Goal: Information Seeking & Learning: Compare options

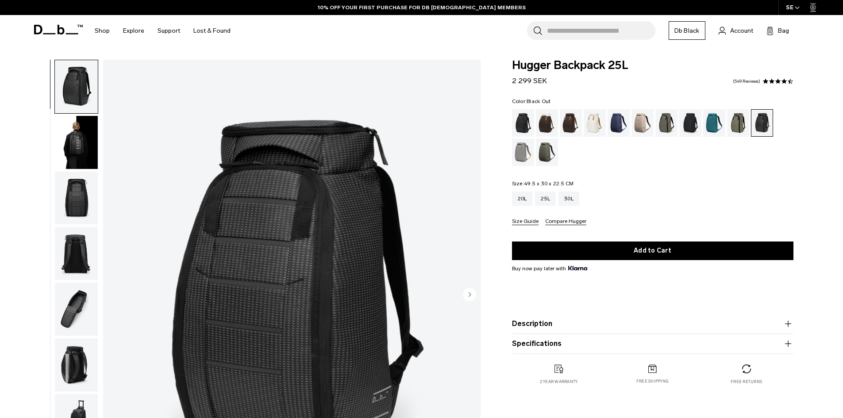
click at [521, 120] on div "Black Out" at bounding box center [523, 122] width 23 height 27
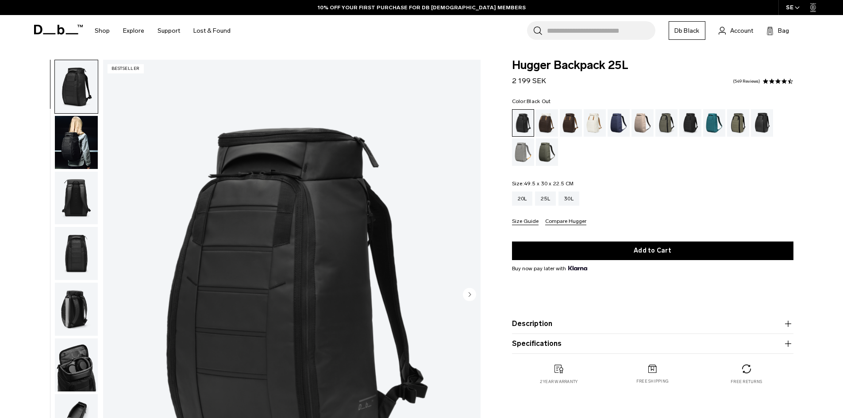
click at [80, 149] on img "button" at bounding box center [76, 142] width 43 height 53
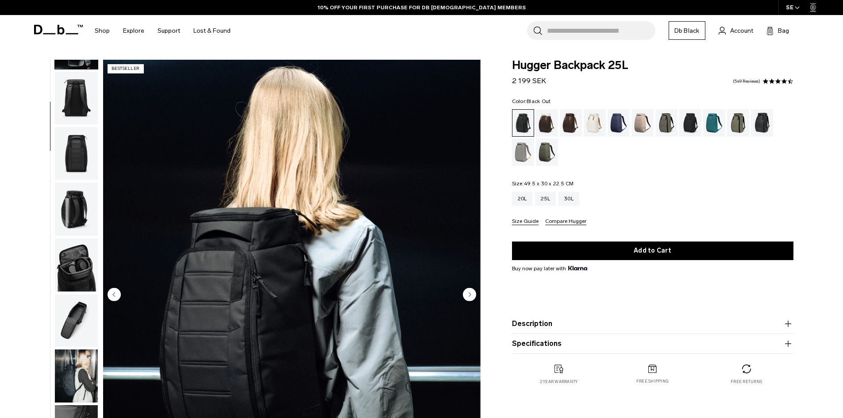
click at [525, 153] on div "Sand Grey" at bounding box center [523, 152] width 23 height 27
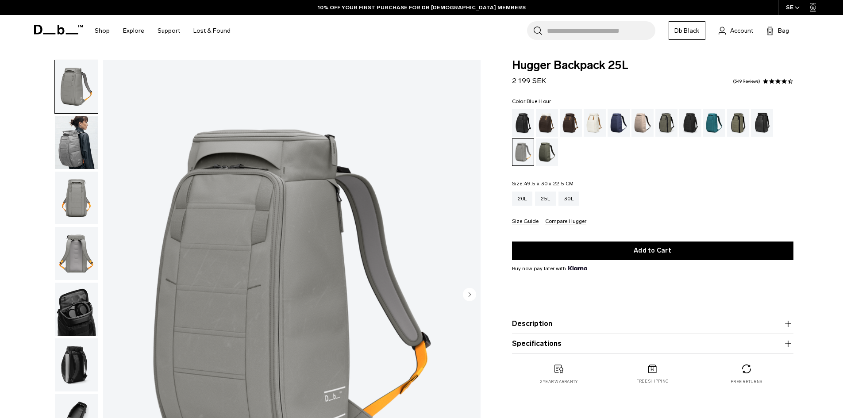
click at [616, 126] on div "Blue Hour" at bounding box center [619, 122] width 23 height 27
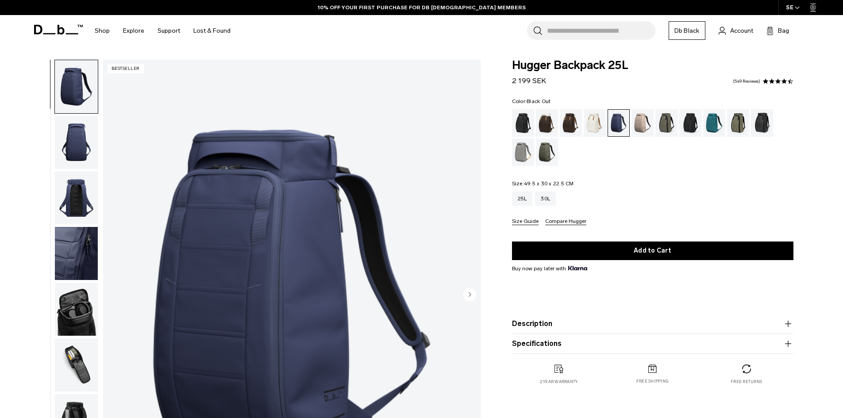
click at [521, 125] on div "Black Out" at bounding box center [523, 122] width 23 height 27
